Goal: Information Seeking & Learning: Learn about a topic

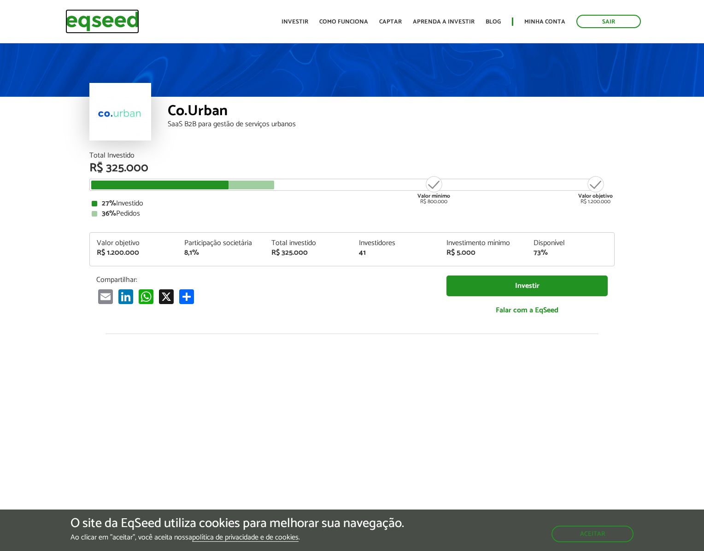
click at [117, 25] on img at bounding box center [102, 21] width 74 height 24
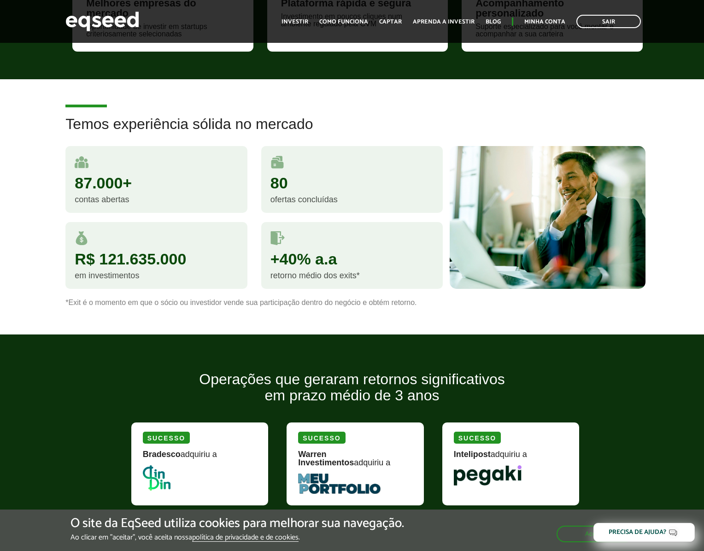
scroll to position [754, 0]
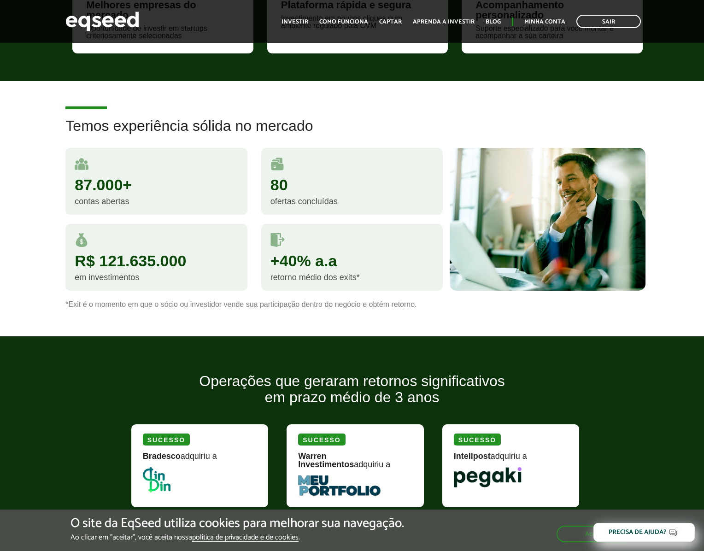
click at [313, 197] on div "ofertas concluídas" at bounding box center [351, 201] width 163 height 8
click at [287, 267] on div "+40% a.a" at bounding box center [351, 261] width 163 height 16
click at [190, 259] on div "R$ 121.635.000" at bounding box center [156, 261] width 163 height 16
click at [129, 206] on div "87.000+ contas abertas" at bounding box center [155, 181] width 181 height 67
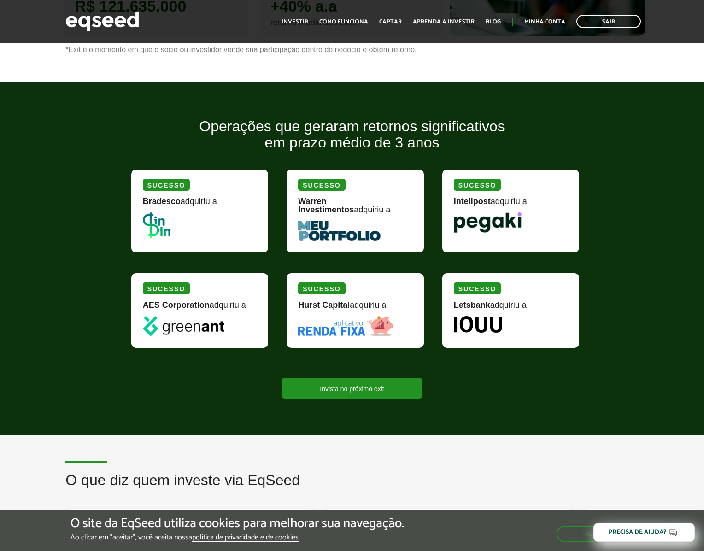
scroll to position [1010, 0]
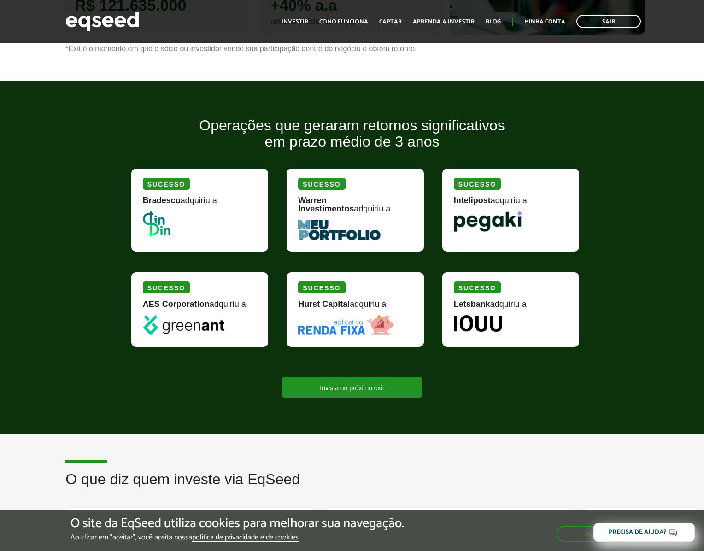
click at [162, 229] on img at bounding box center [157, 223] width 28 height 25
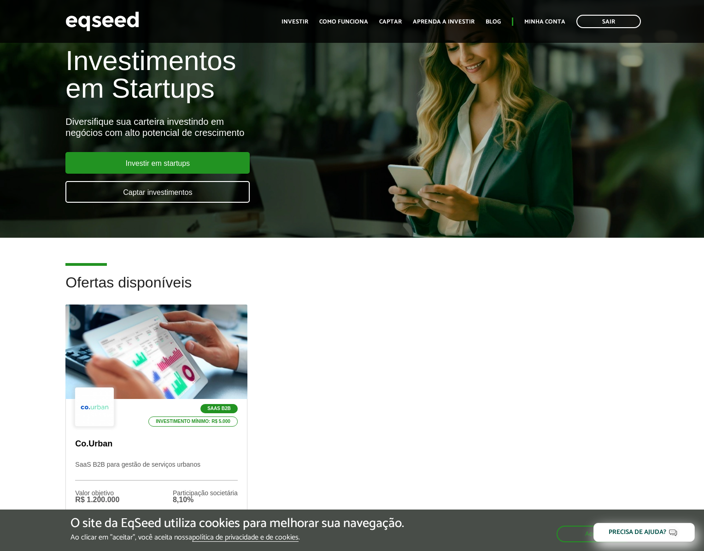
scroll to position [0, 0]
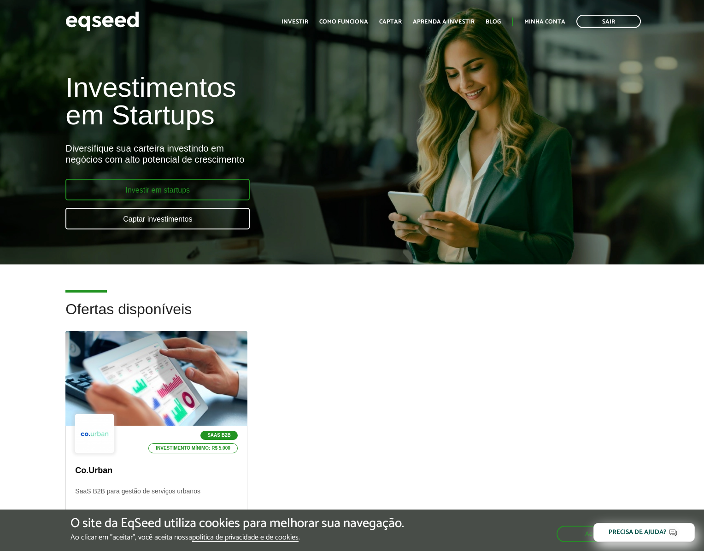
click at [154, 192] on link "Investir em startups" at bounding box center [157, 190] width 184 height 22
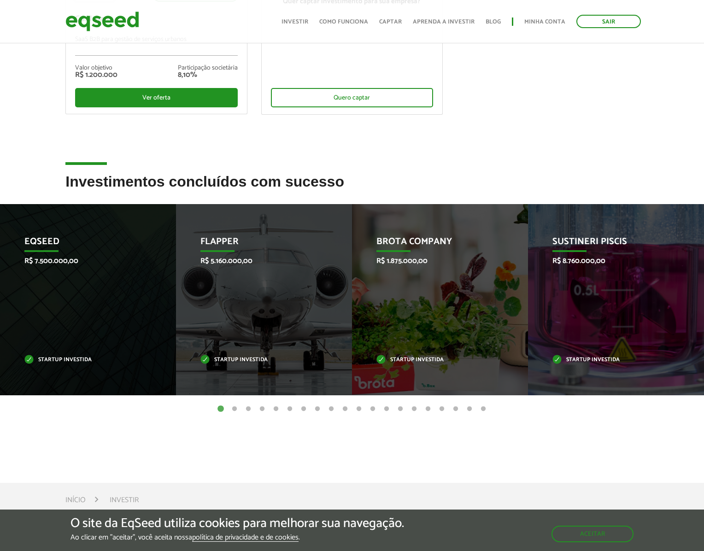
scroll to position [231, 0]
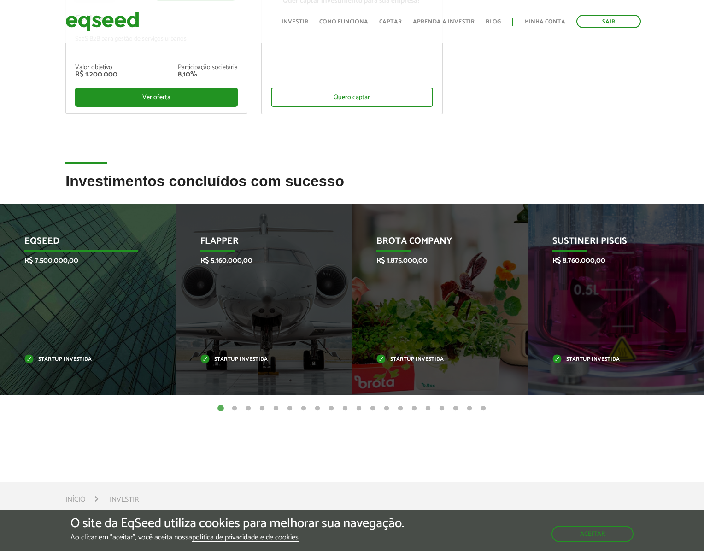
click at [47, 239] on p "EqSeed" at bounding box center [80, 244] width 113 height 16
click at [59, 362] on p "Startup investida" at bounding box center [80, 359] width 113 height 5
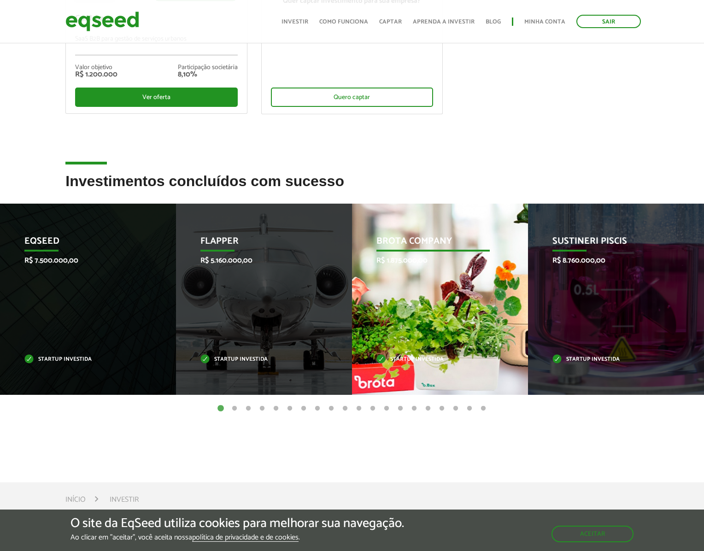
click at [410, 315] on div "Brota Company R$ 1.875.000,00 Startup investida" at bounding box center [433, 299] width 162 height 191
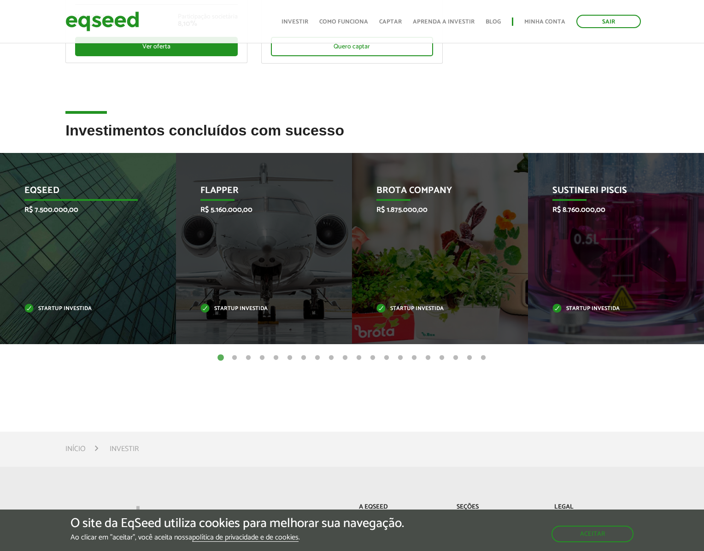
scroll to position [281, 0]
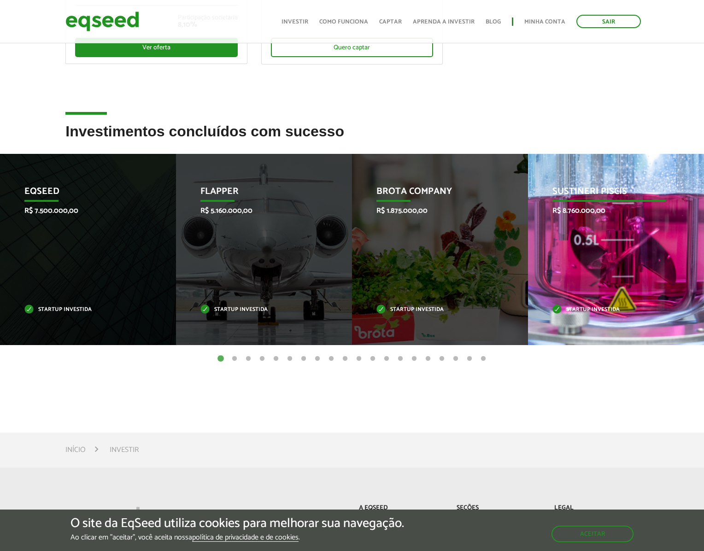
click at [585, 228] on div "Sustineri Piscis R$ 8.760.000,00 Startup investida" at bounding box center [609, 249] width 162 height 191
click at [591, 208] on p "R$ 8.760.000,00" at bounding box center [608, 210] width 113 height 9
click at [591, 197] on p "Sustineri Piscis" at bounding box center [608, 194] width 113 height 16
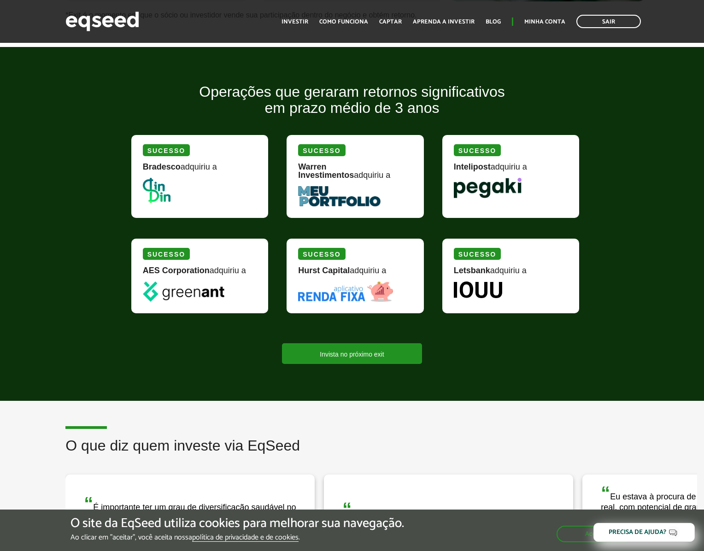
scroll to position [1042, 0]
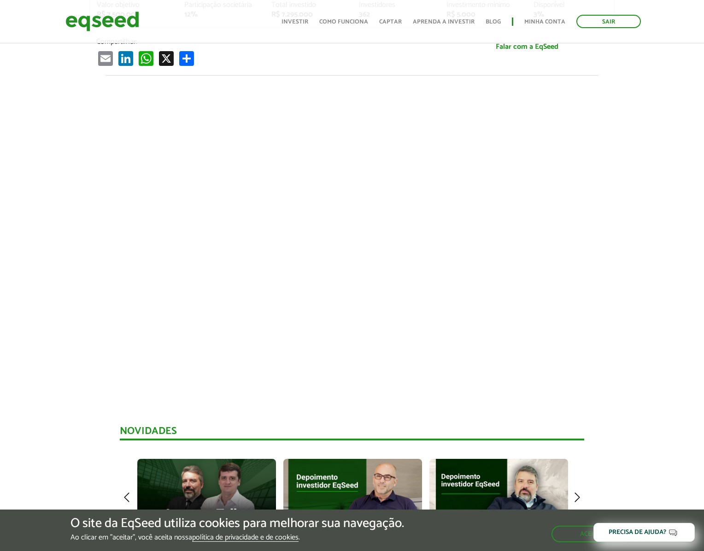
scroll to position [272, 0]
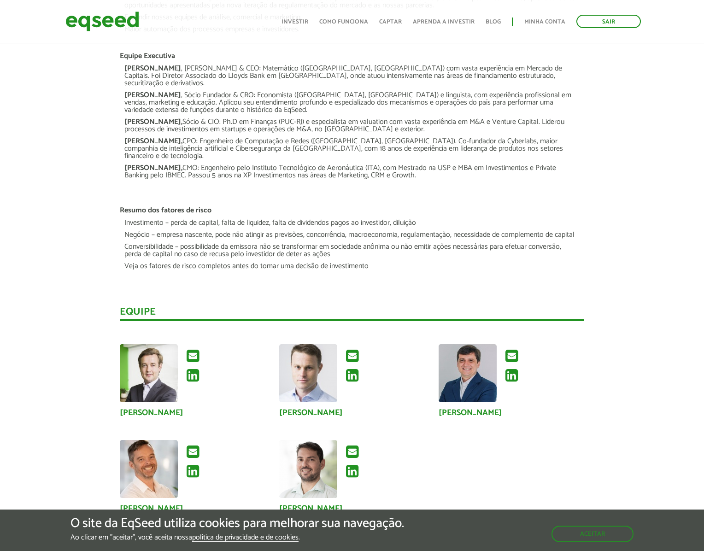
scroll to position [1585, 0]
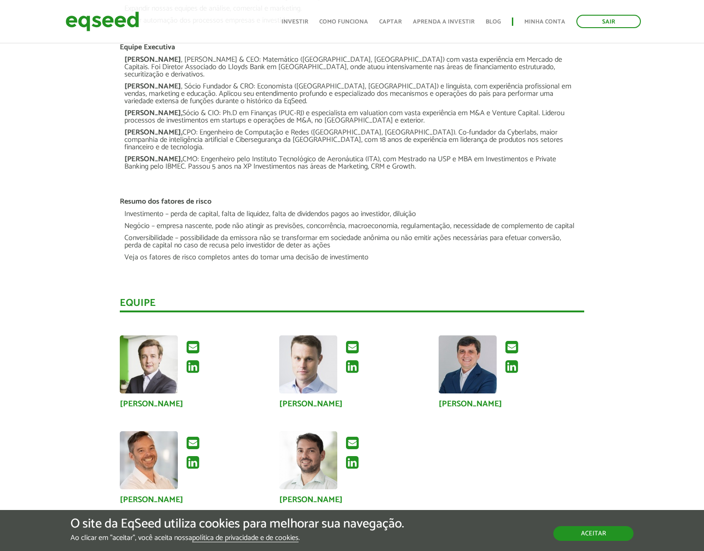
click at [590, 538] on button "Aceitar" at bounding box center [593, 533] width 80 height 15
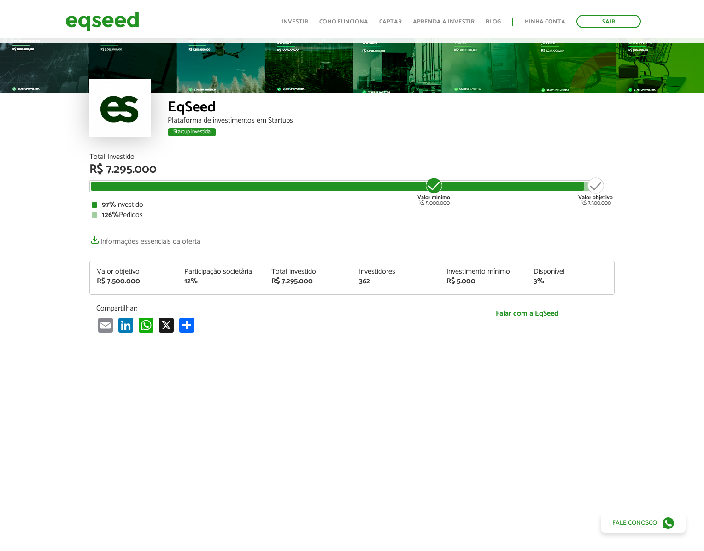
scroll to position [0, 0]
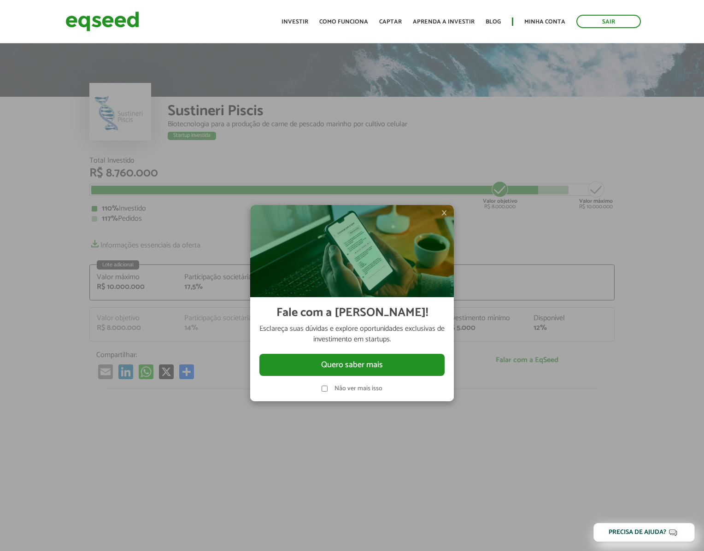
click at [444, 215] on span "×" at bounding box center [444, 212] width 6 height 11
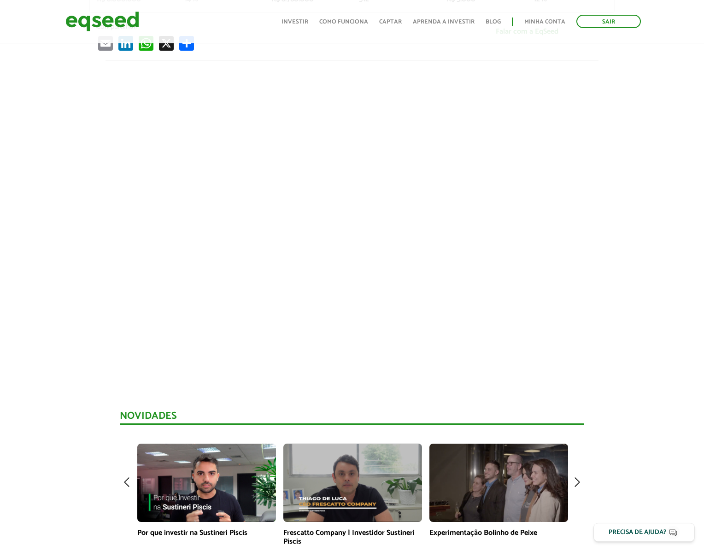
scroll to position [323, 0]
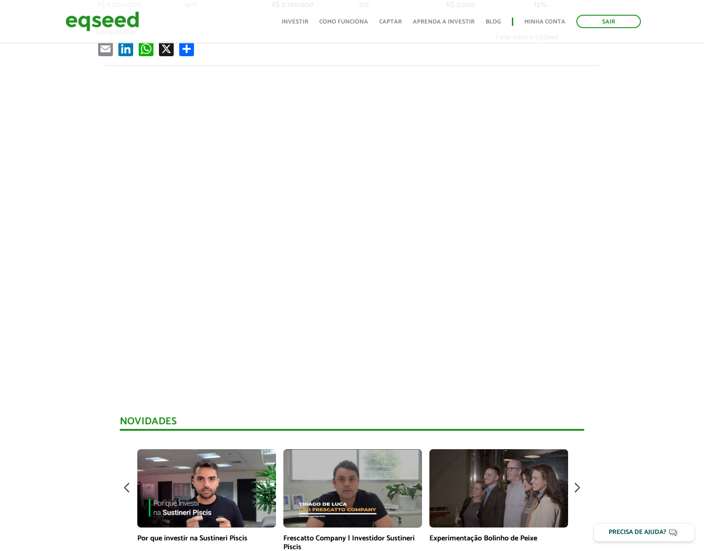
click at [56, 250] on div at bounding box center [352, 222] width 704 height 314
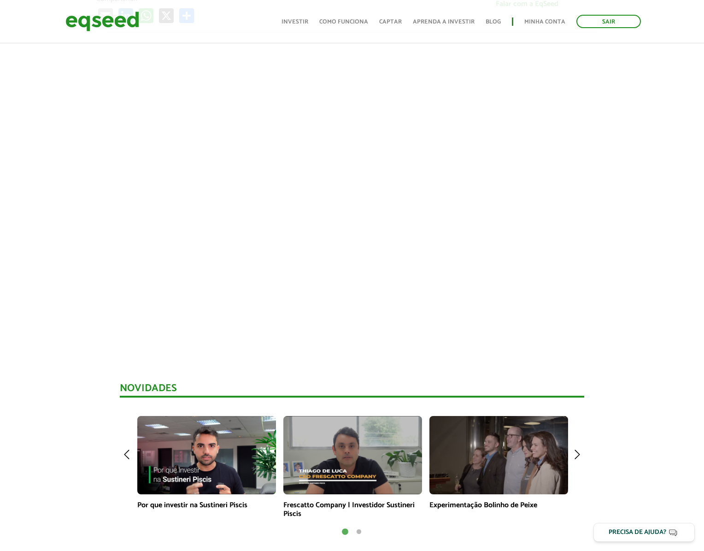
scroll to position [362, 0]
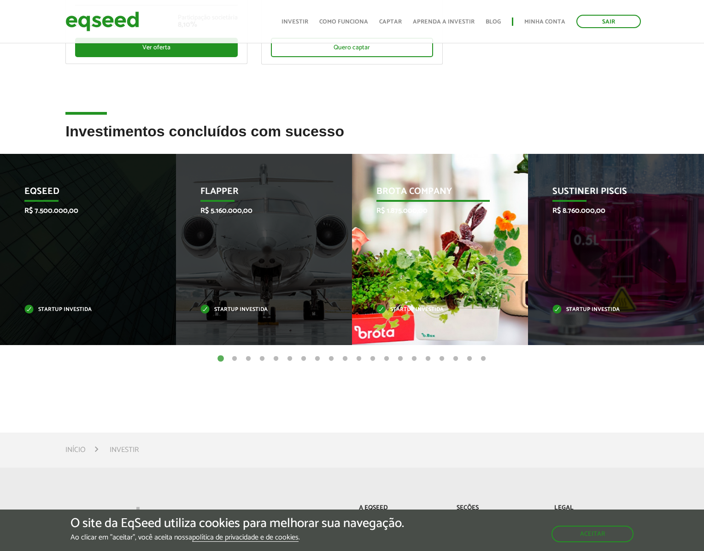
click at [432, 238] on div "Brota Company R$ 1.875.000,00 Startup investida" at bounding box center [433, 249] width 162 height 191
click at [414, 210] on p "R$ 1.875.000,00" at bounding box center [432, 210] width 113 height 9
